Goal: Communication & Community: Answer question/provide support

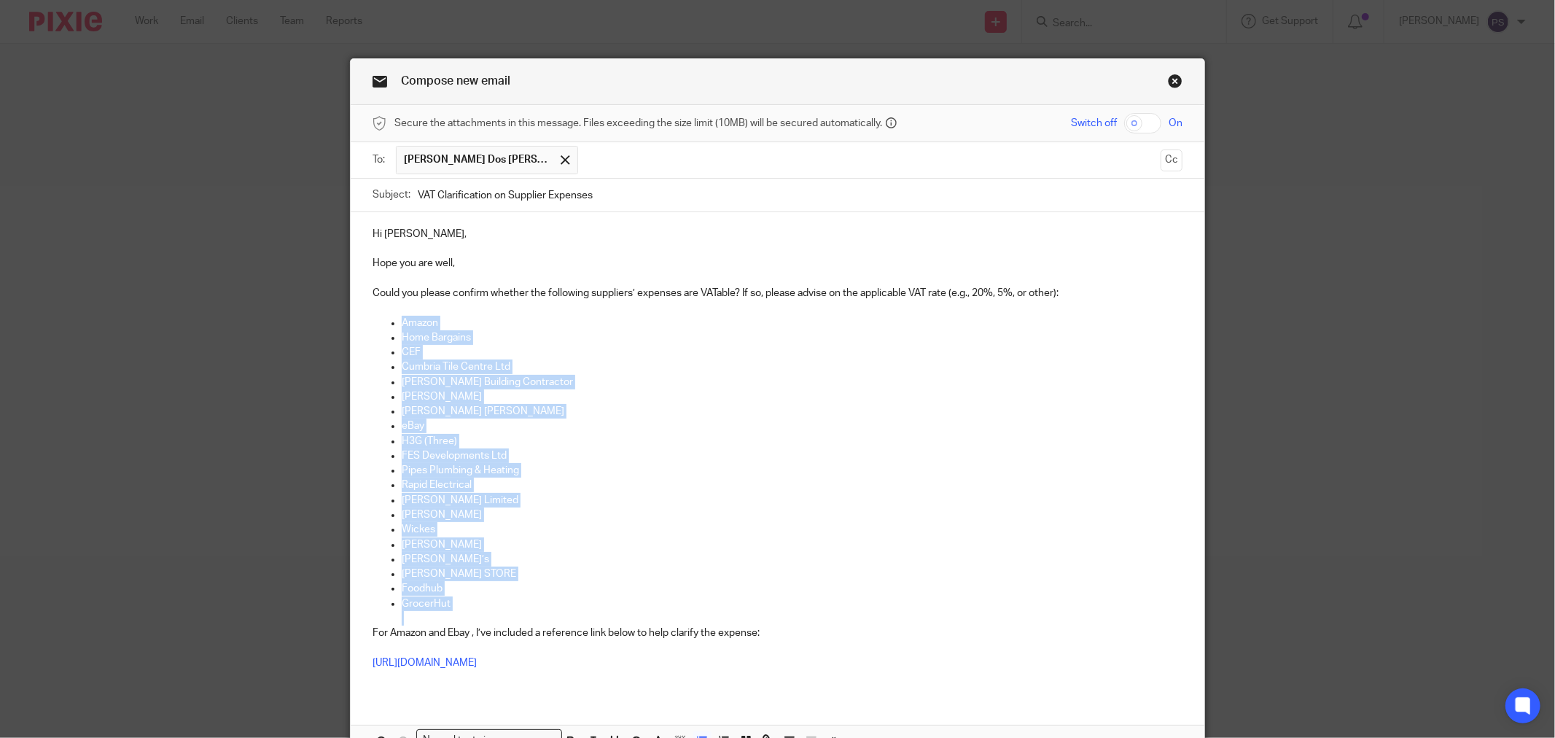
scroll to position [67, 0]
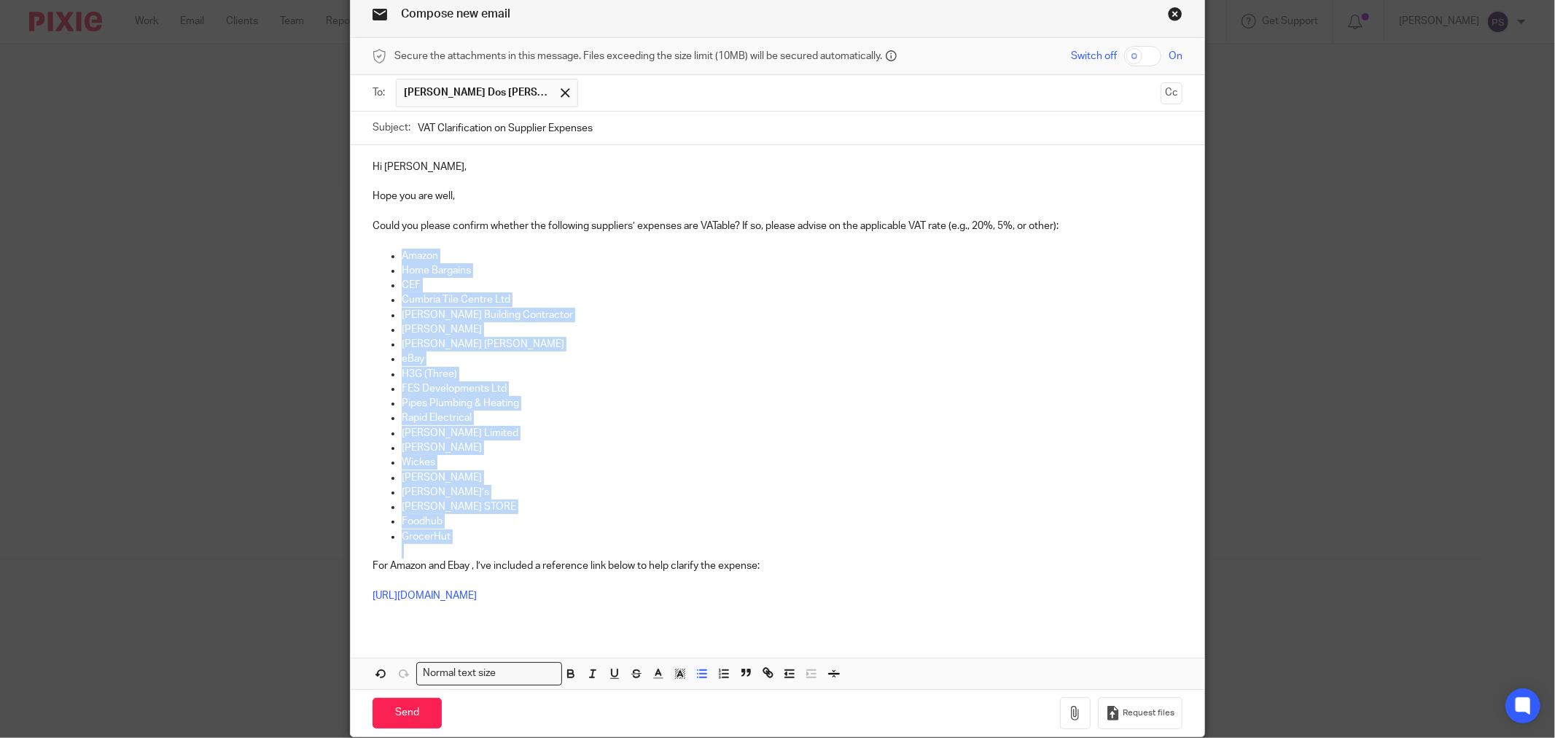
click at [617, 343] on p "[PERSON_NAME] [PERSON_NAME]" at bounding box center [792, 344] width 781 height 15
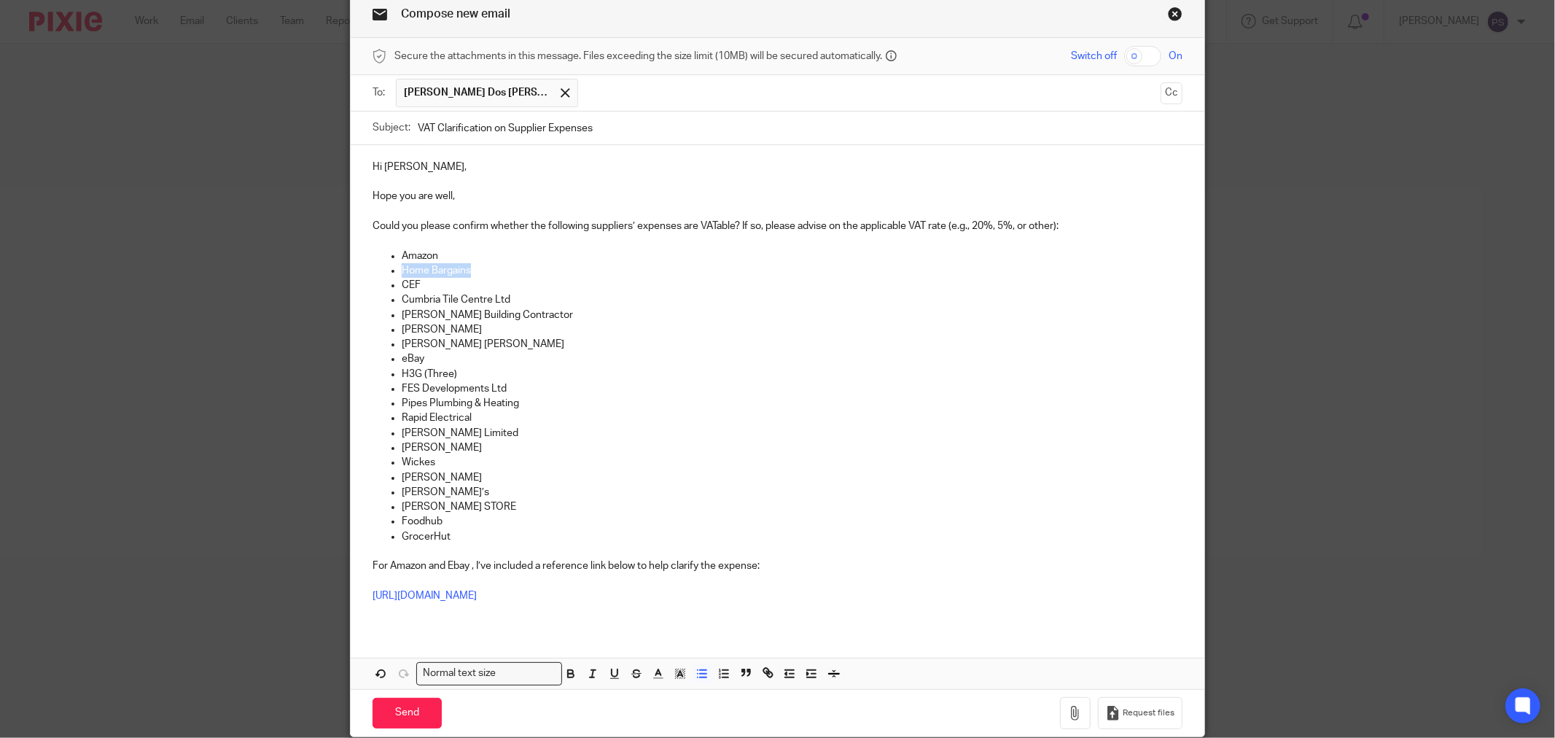
drag, startPoint x: 472, startPoint y: 273, endPoint x: 375, endPoint y: 268, distance: 97.0
click at [372, 270] on ul "Amazon Home Bargains CEF Cumbria Tile Centre Ltd Dan Carruthers Building Contra…" at bounding box center [777, 404] width 810 height 310
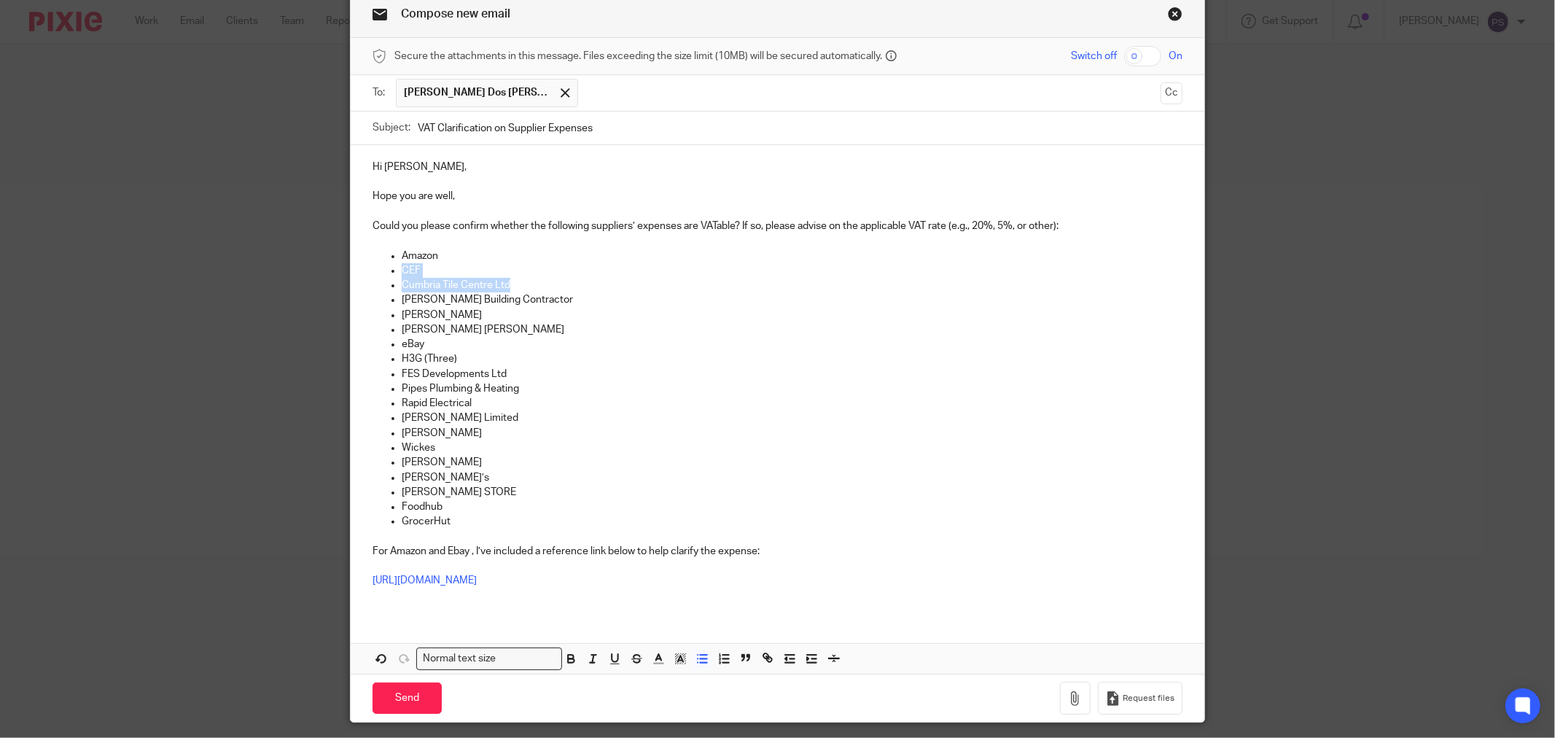
drag, startPoint x: 535, startPoint y: 285, endPoint x: 380, endPoint y: 271, distance: 155.9
click at [380, 271] on ul "Amazon CEF Cumbria Tile Centre Ltd Dan Carruthers Building Contractor Dean Greg…" at bounding box center [777, 396] width 810 height 295
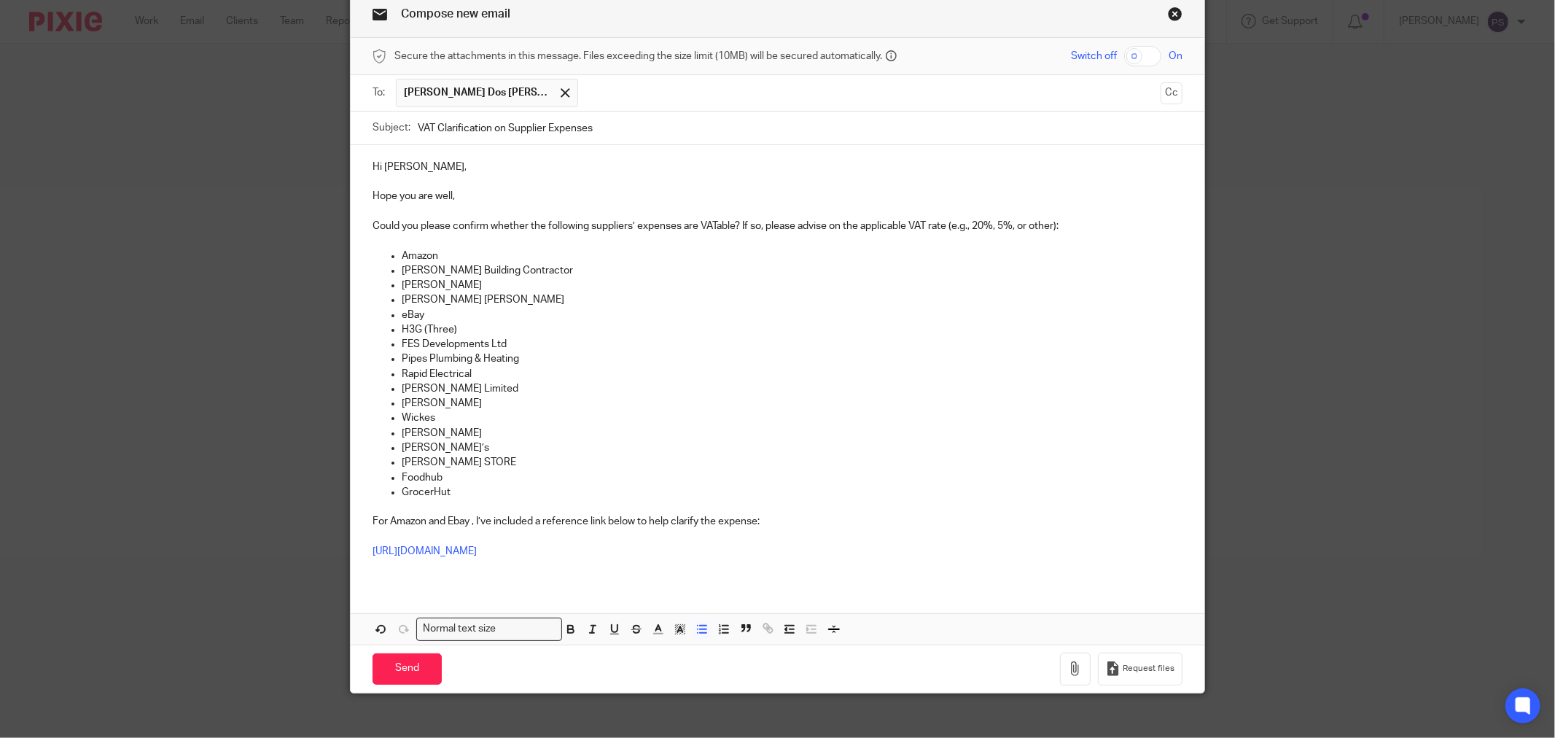
click at [476, 317] on p "eBay" at bounding box center [792, 315] width 781 height 15
click at [459, 331] on p "H3G (Three)" at bounding box center [792, 329] width 781 height 15
drag, startPoint x: 459, startPoint y: 331, endPoint x: 370, endPoint y: 335, distance: 89.8
click at [372, 335] on ul "Amazon Dan Carruthers Building Contractor Dean Gregory Desmond Keith Naylor eBa…" at bounding box center [777, 382] width 810 height 266
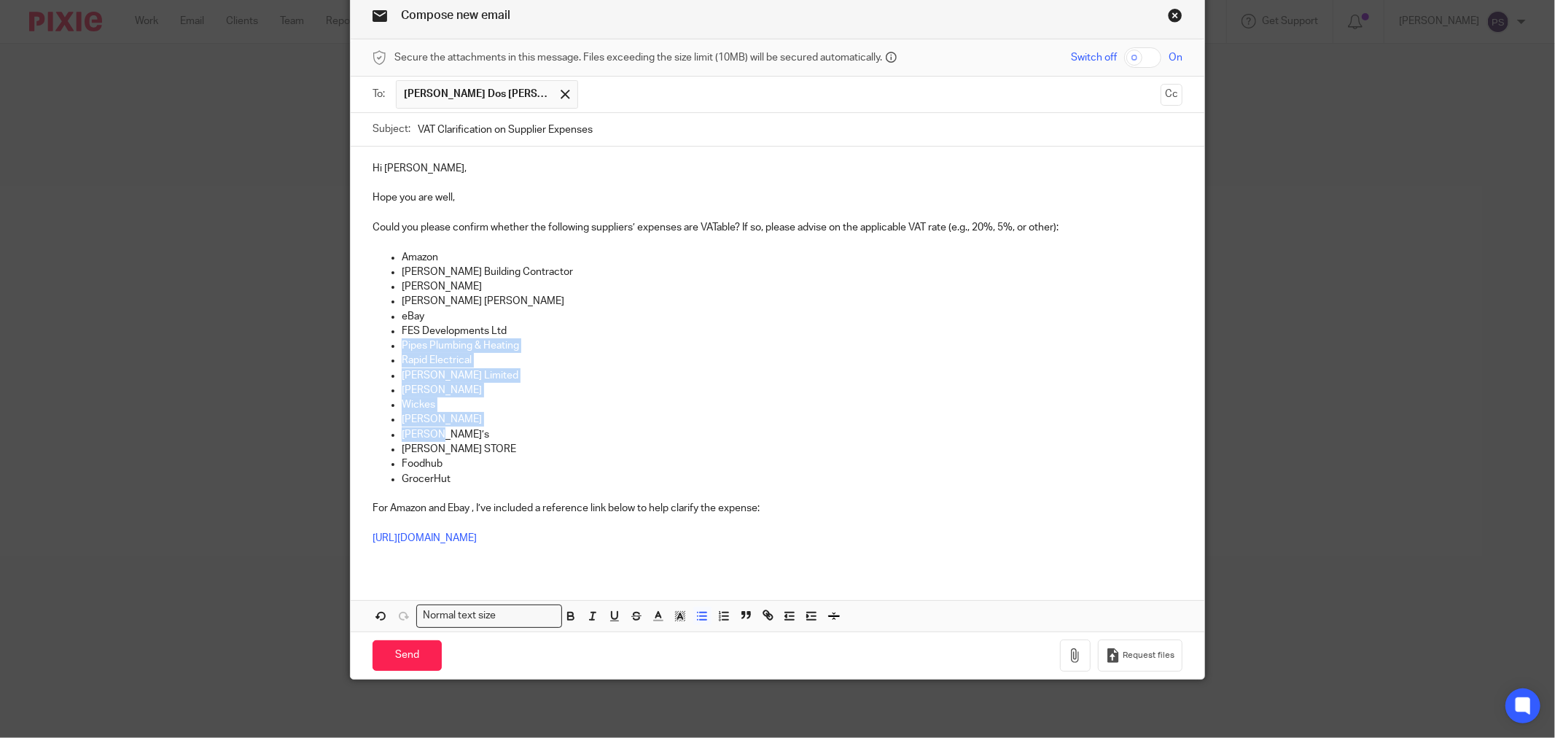
drag, startPoint x: 413, startPoint y: 426, endPoint x: 386, endPoint y: 341, distance: 88.5
click at [386, 341] on ul "Amazon Dan Carruthers Building Contractor Dean Gregory Desmond Keith Naylor eBa…" at bounding box center [777, 375] width 810 height 251
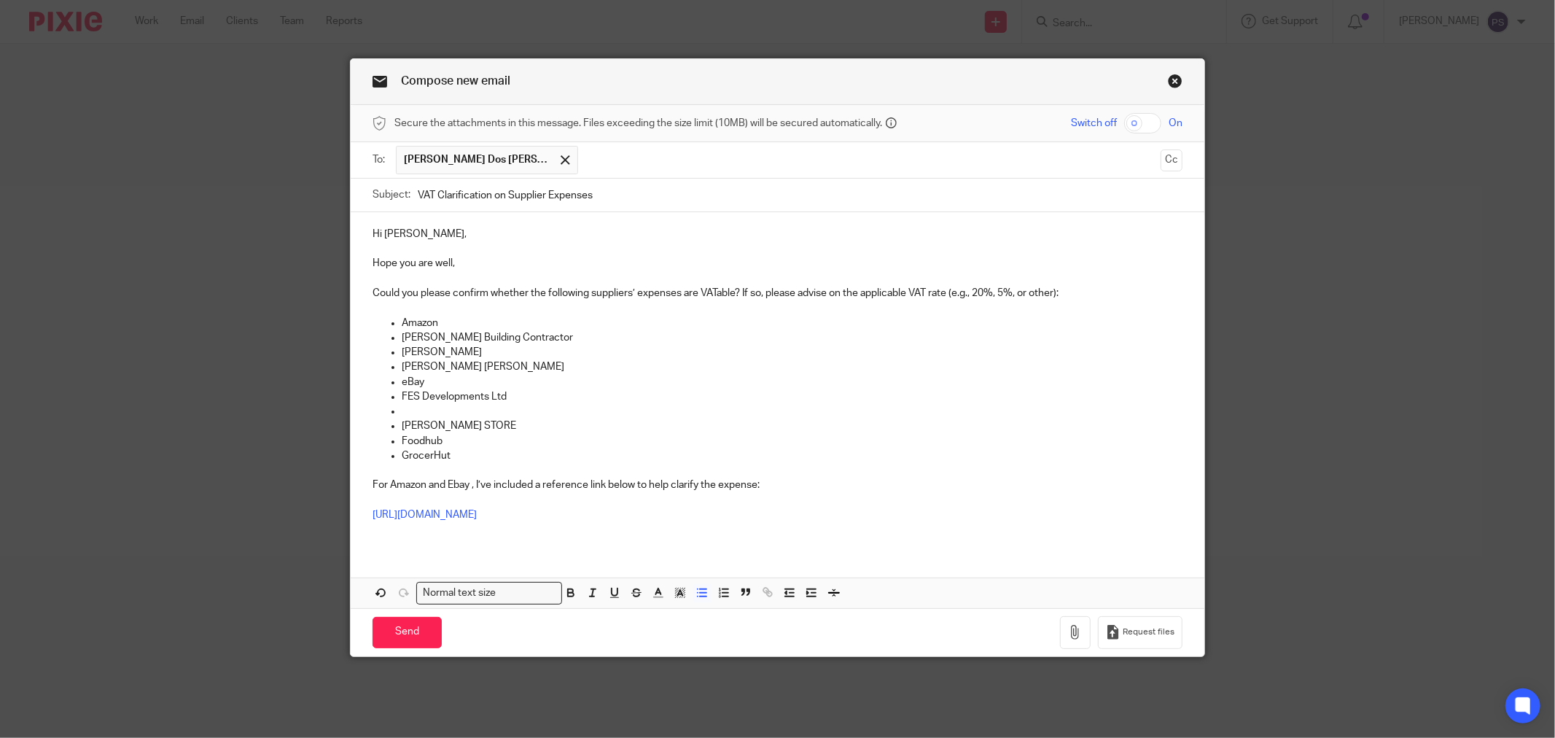
scroll to position [0, 0]
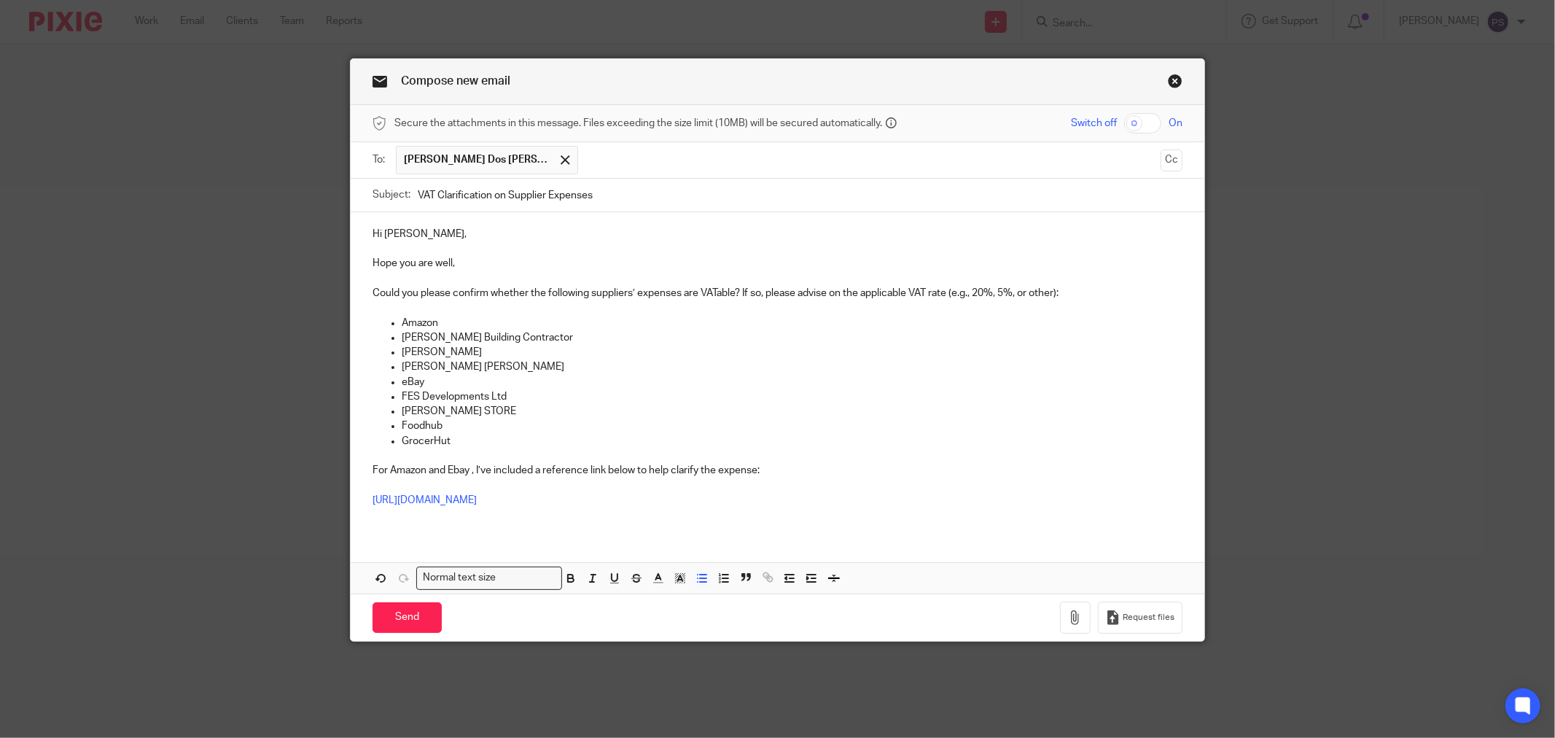
click at [958, 492] on p at bounding box center [777, 484] width 810 height 15
click at [966, 491] on p at bounding box center [777, 484] width 810 height 15
click at [937, 493] on p "https://docs.google.com/spreadsheets/d/1uYdMx-KL1JIn313Q-ZcgIAaW3qAqCiwrkZMrTKt…" at bounding box center [777, 500] width 810 height 15
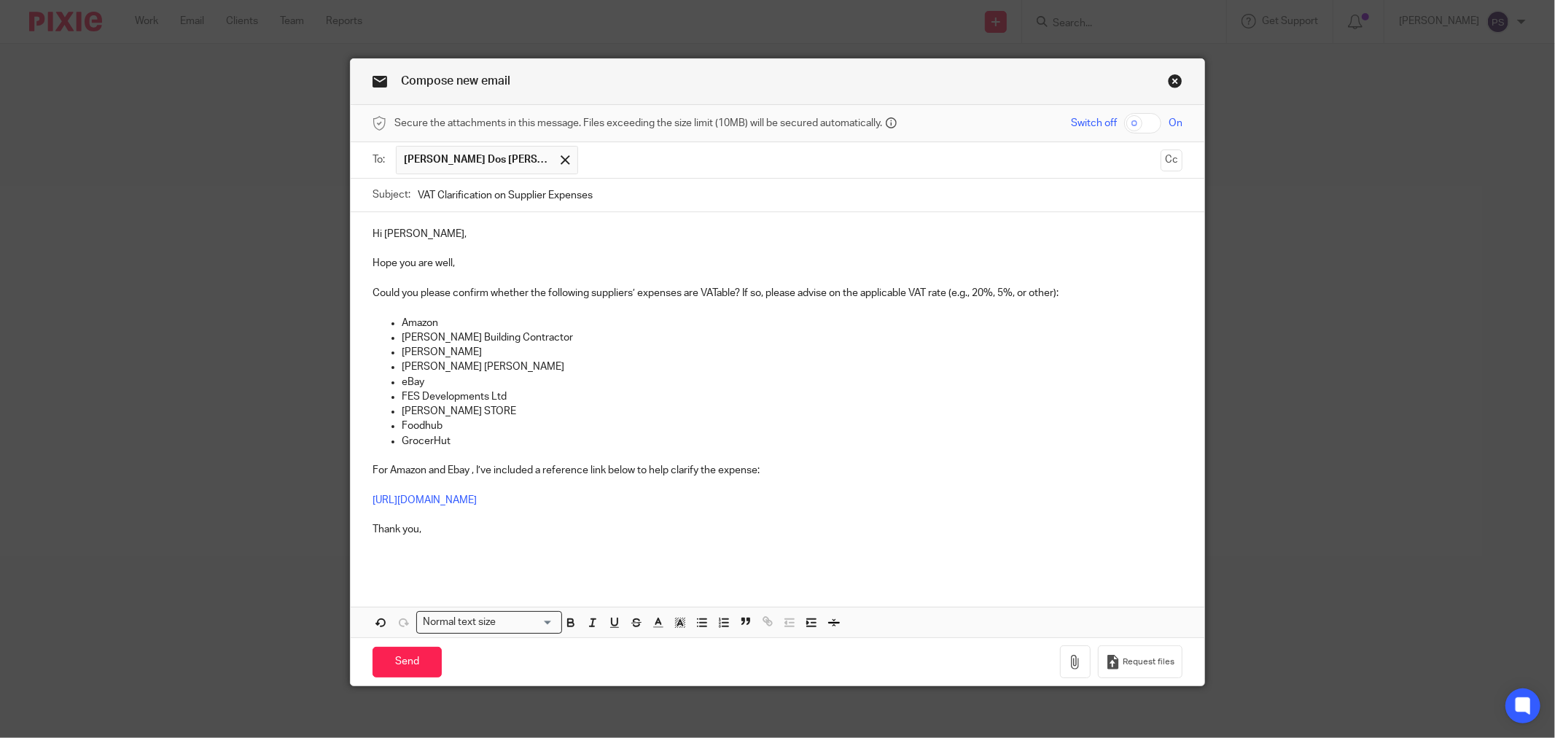
click at [999, 505] on p "https://docs.google.com/spreadsheets/d/1uYdMx-KL1JIn313Q-ZcgIAaW3qAqCiwrkZMrTKt…" at bounding box center [777, 500] width 810 height 15
click at [570, 579] on div "Hi Ricardo, Hope you are well, Could you please confirm whether the following s…" at bounding box center [777, 425] width 853 height 426
click at [563, 550] on p at bounding box center [777, 544] width 810 height 15
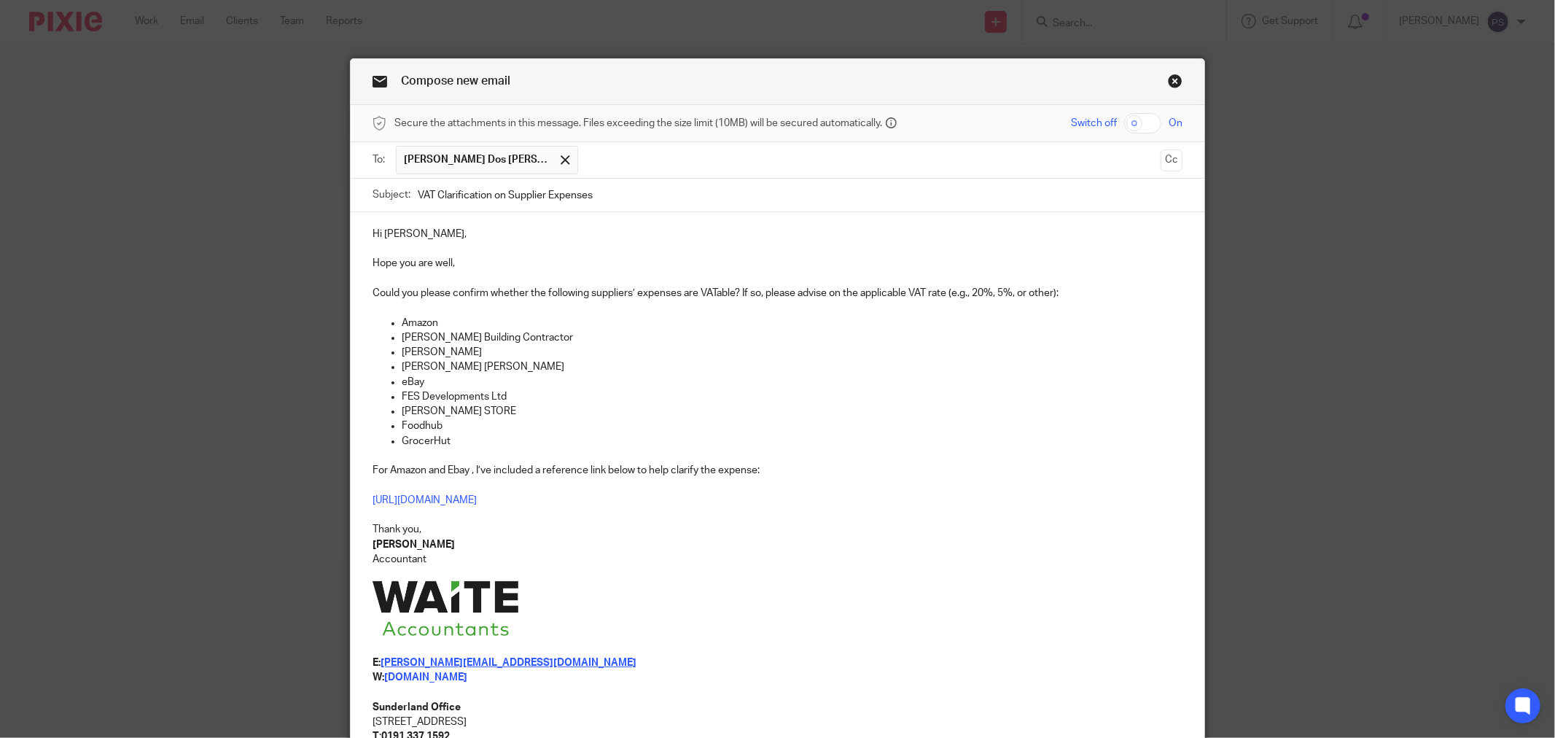
click at [603, 563] on p "Accountant" at bounding box center [777, 559] width 810 height 15
click at [901, 574] on p at bounding box center [777, 573] width 810 height 15
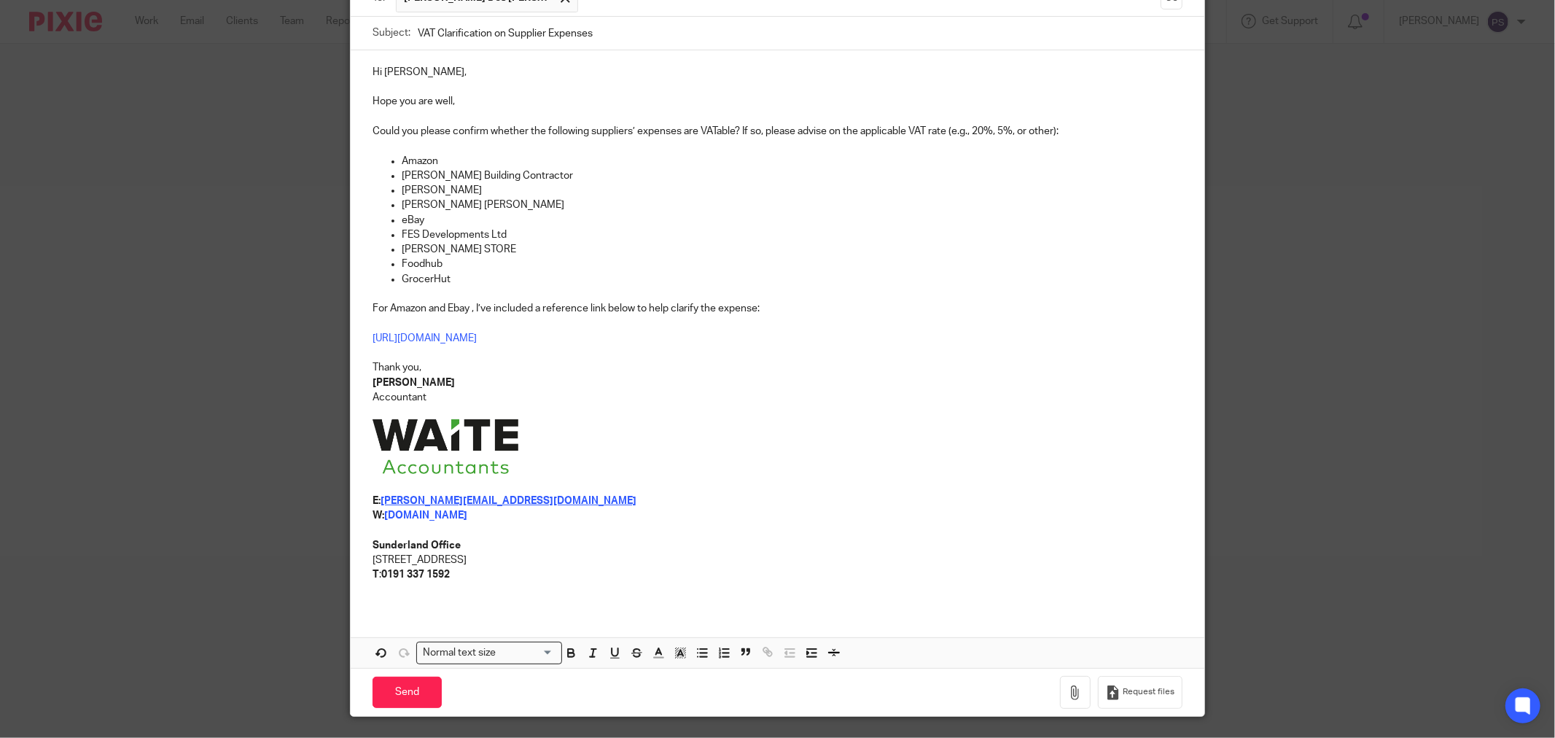
click at [722, 555] on p "Hope Street Xchange, Sunderland, SR1 3QD" at bounding box center [777, 559] width 810 height 15
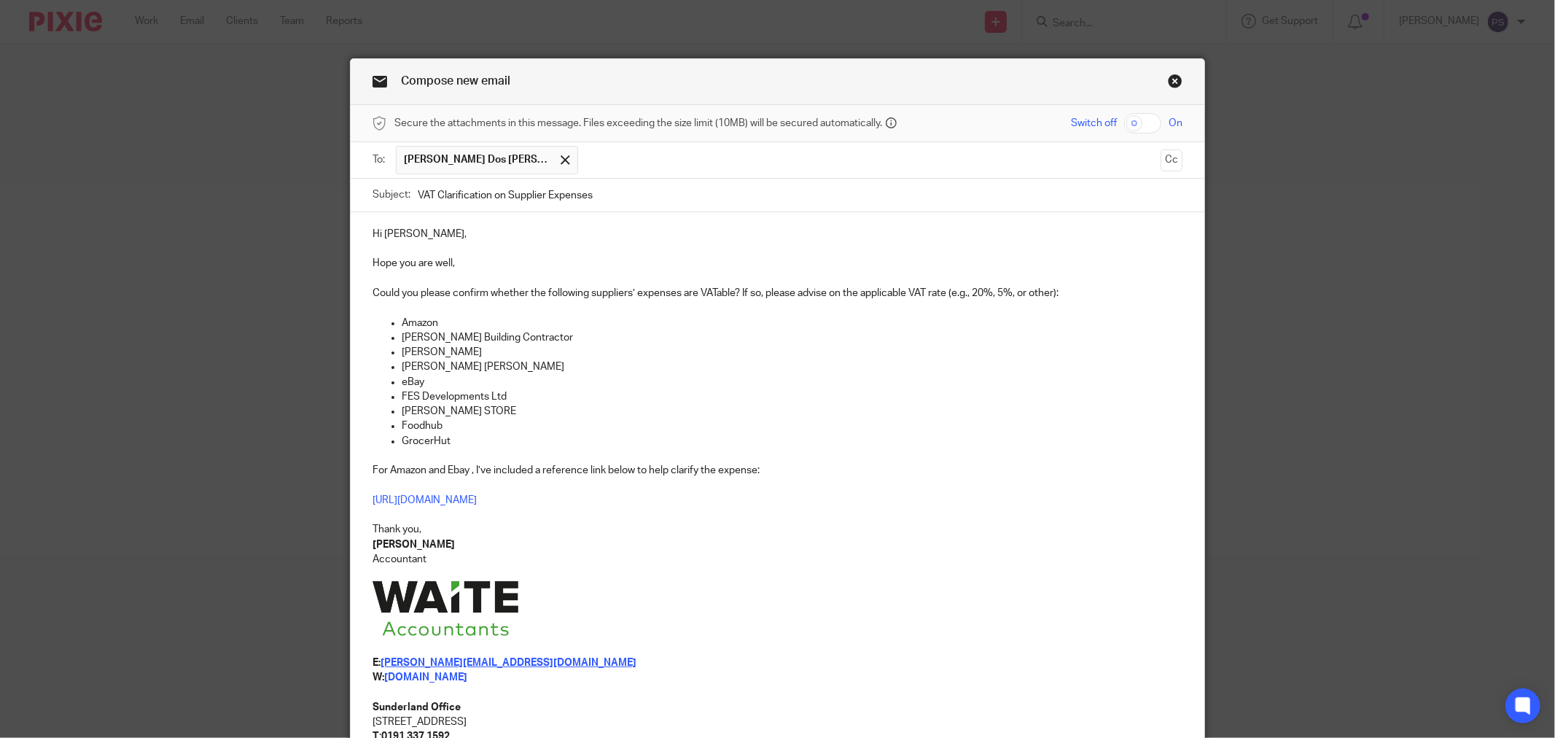
click at [771, 622] on p at bounding box center [777, 610] width 810 height 59
click at [937, 603] on p at bounding box center [777, 610] width 810 height 59
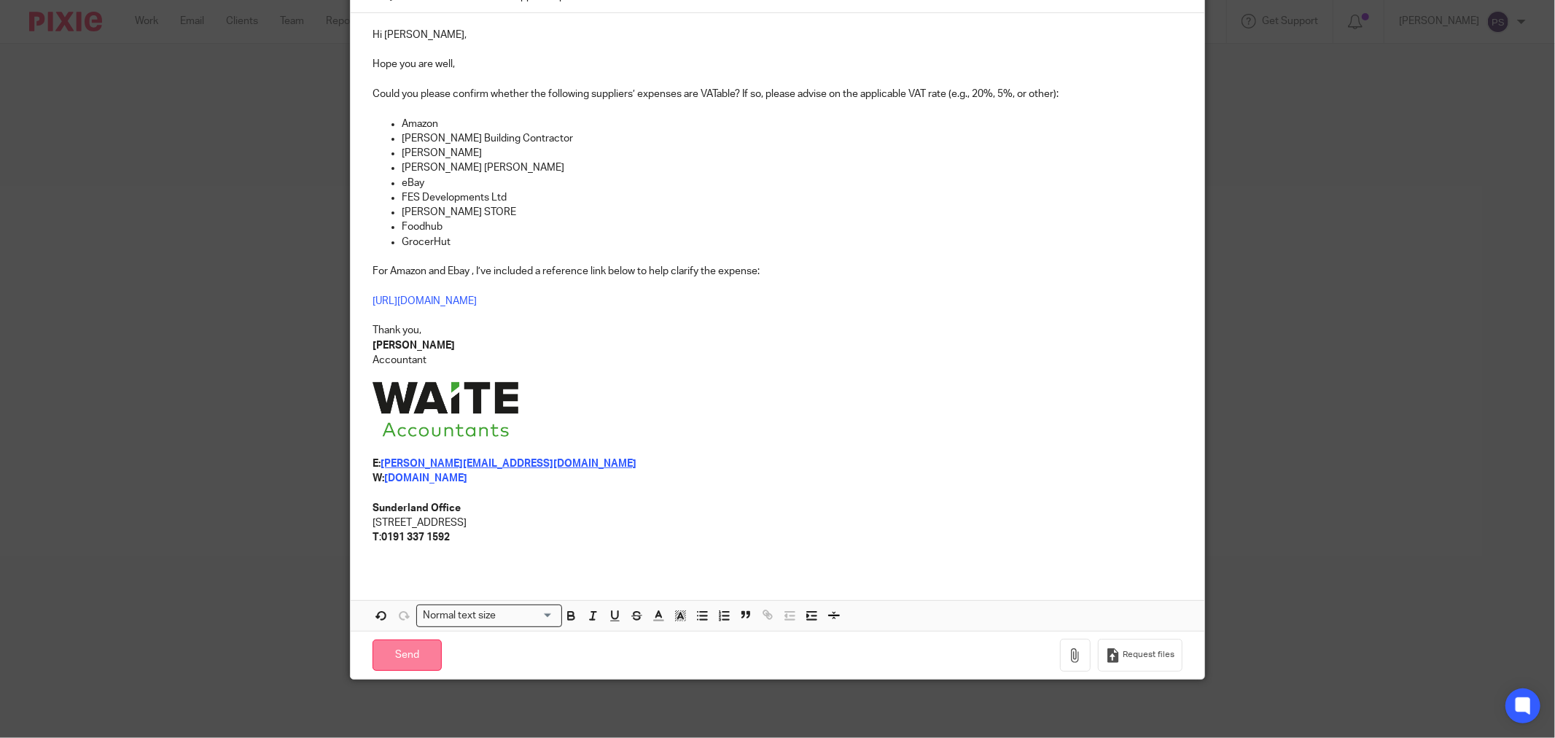
click at [396, 655] on input "Send" at bounding box center [406, 654] width 69 height 31
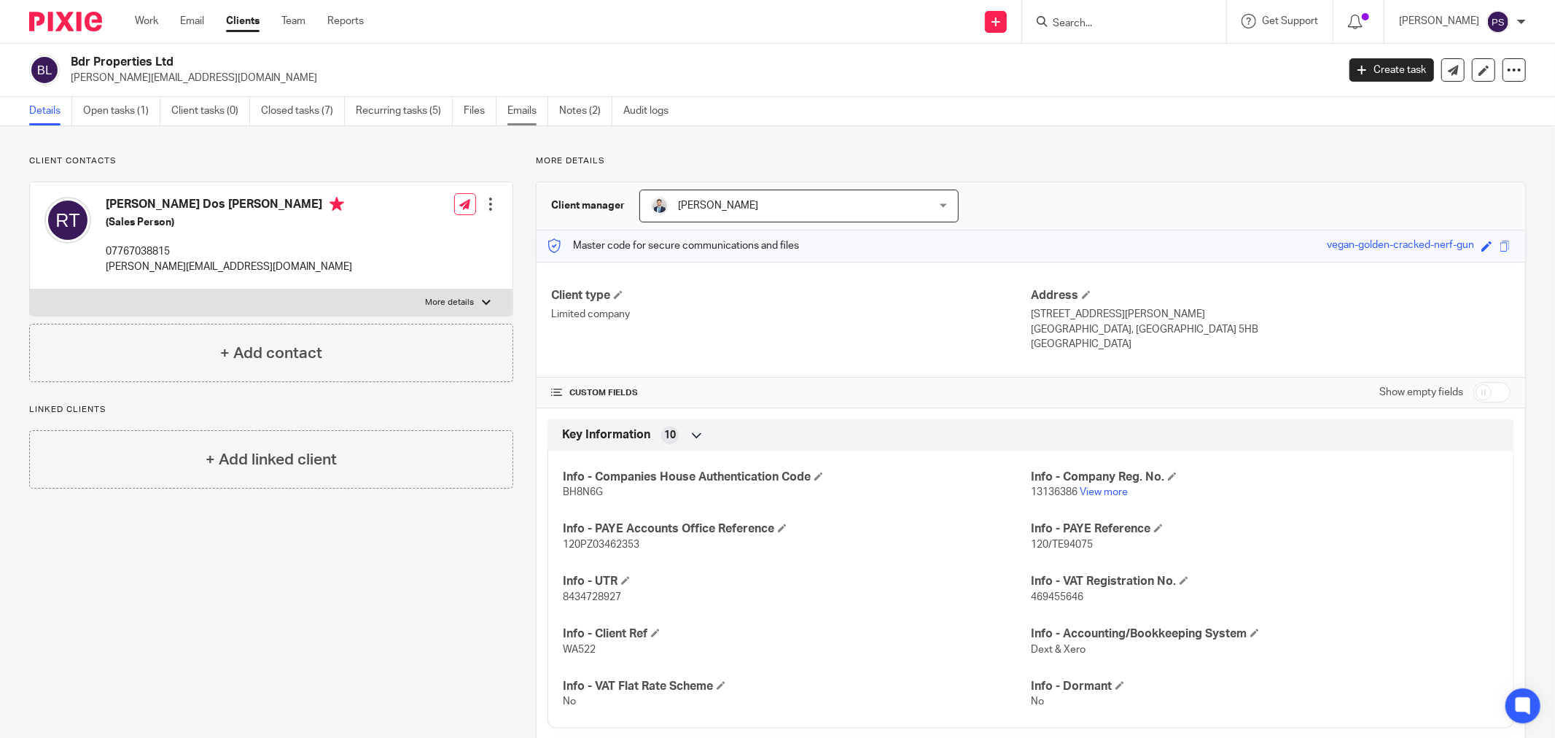
click at [516, 108] on link "Emails" at bounding box center [527, 111] width 41 height 28
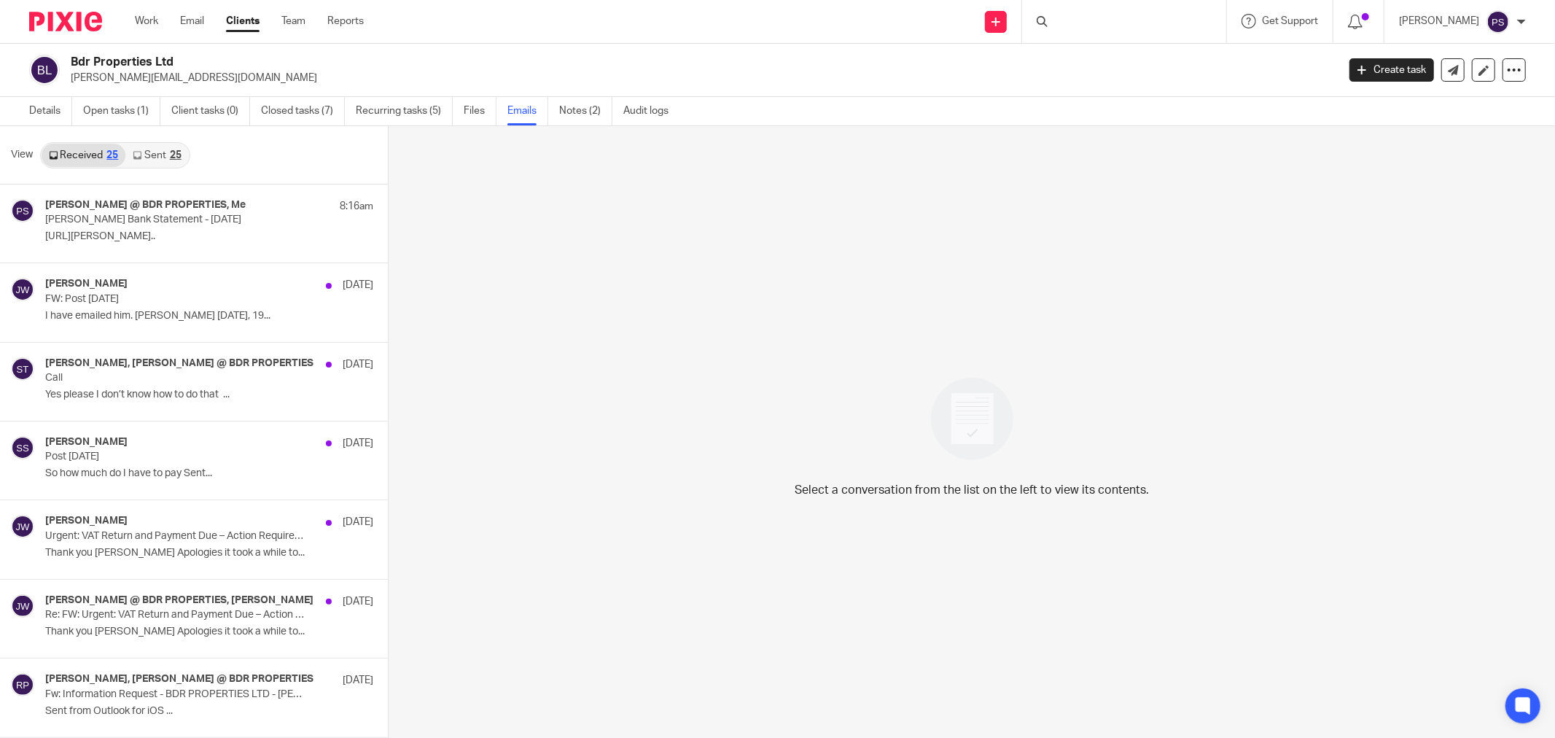
click at [165, 154] on link "Sent 25" at bounding box center [156, 155] width 63 height 23
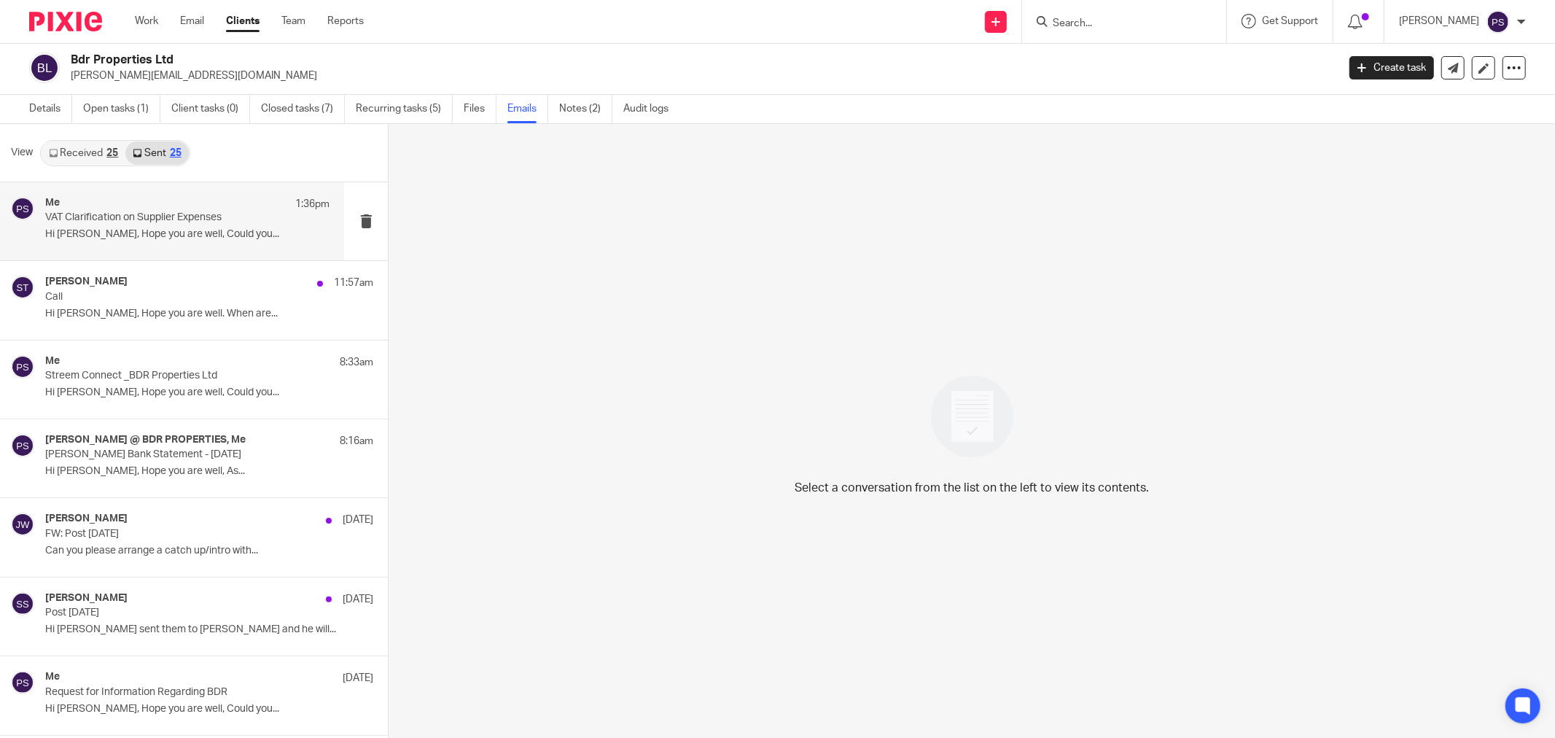
click at [163, 211] on p "VAT Clarification on Supplier Expenses" at bounding box center [158, 217] width 227 height 12
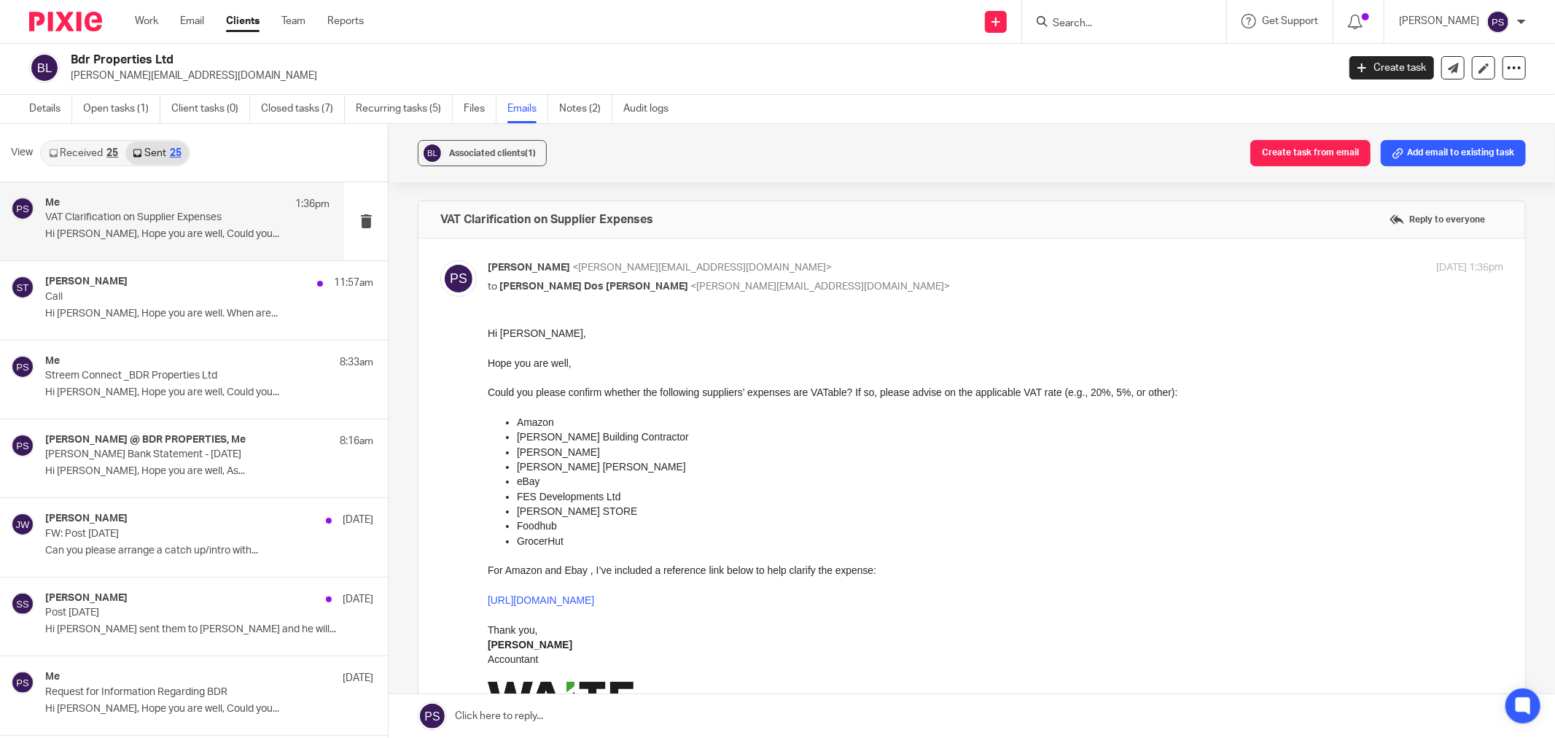
scroll to position [324, 0]
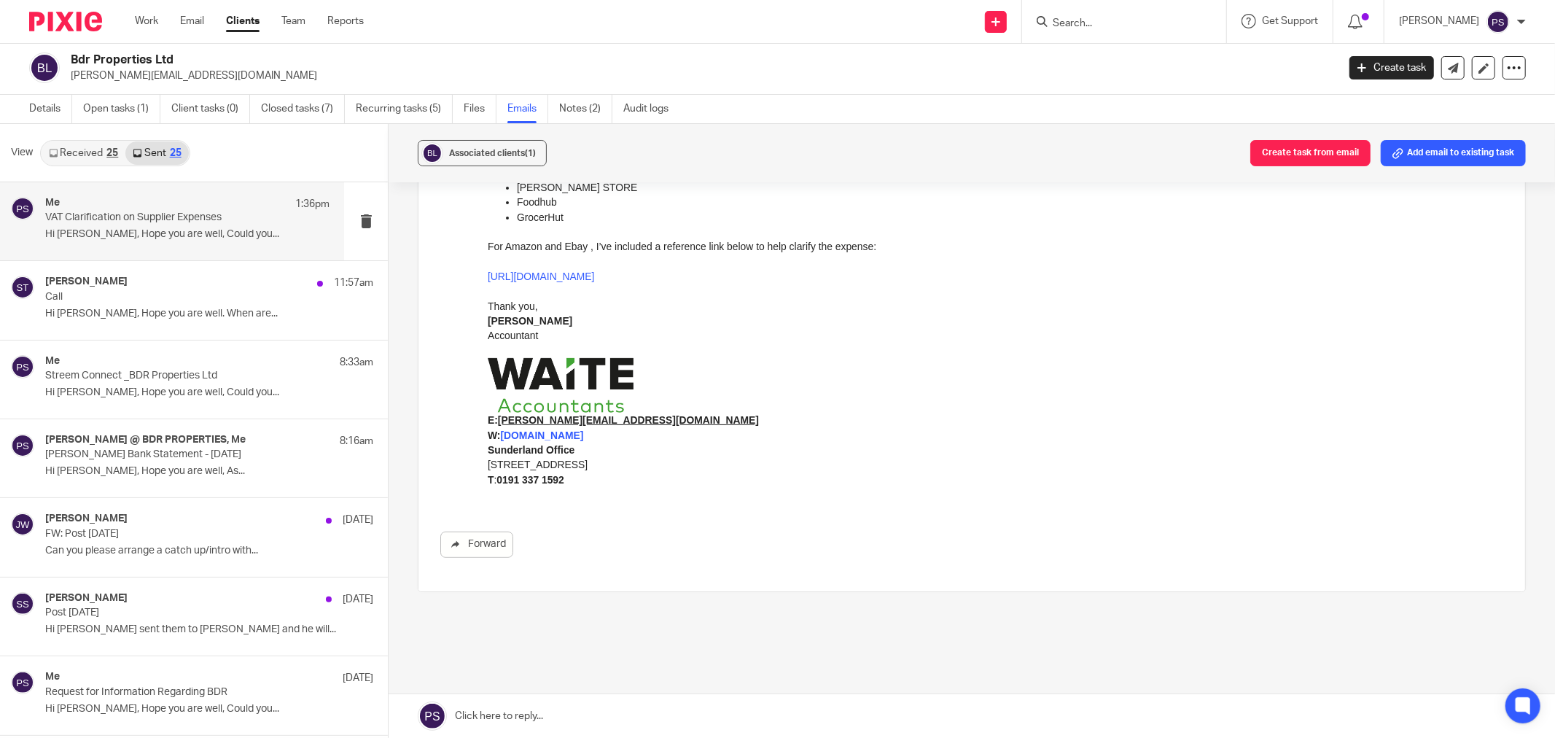
click at [534, 278] on link "[URL][DOMAIN_NAME]" at bounding box center [541, 276] width 106 height 12
